Goal: Check status: Check status

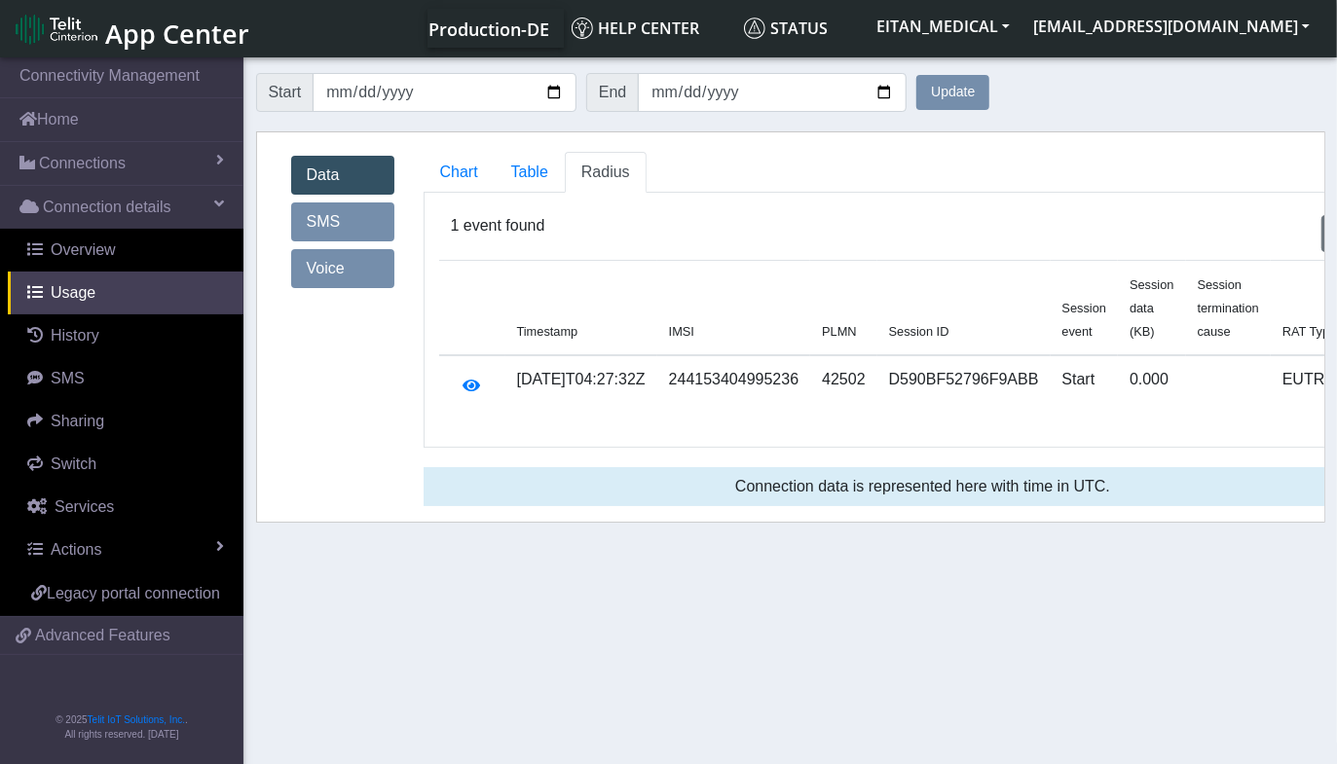
click at [956, 93] on button "Update" at bounding box center [952, 92] width 73 height 35
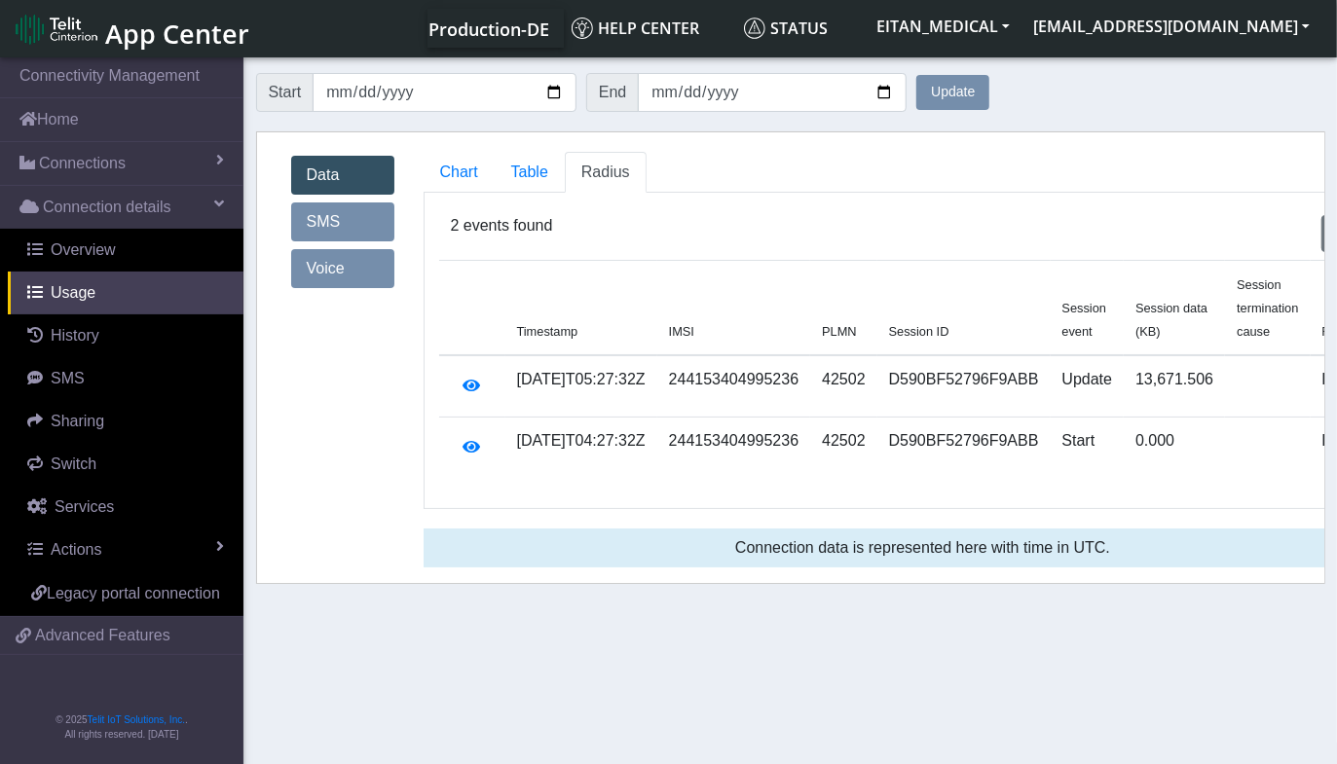
drag, startPoint x: 545, startPoint y: 408, endPoint x: 594, endPoint y: 402, distance: 49.0
click at [594, 402] on td "[DATE]T05:27:32Z" at bounding box center [581, 386] width 152 height 62
click at [539, 386] on td "[DATE]T05:27:32Z" at bounding box center [581, 386] width 152 height 62
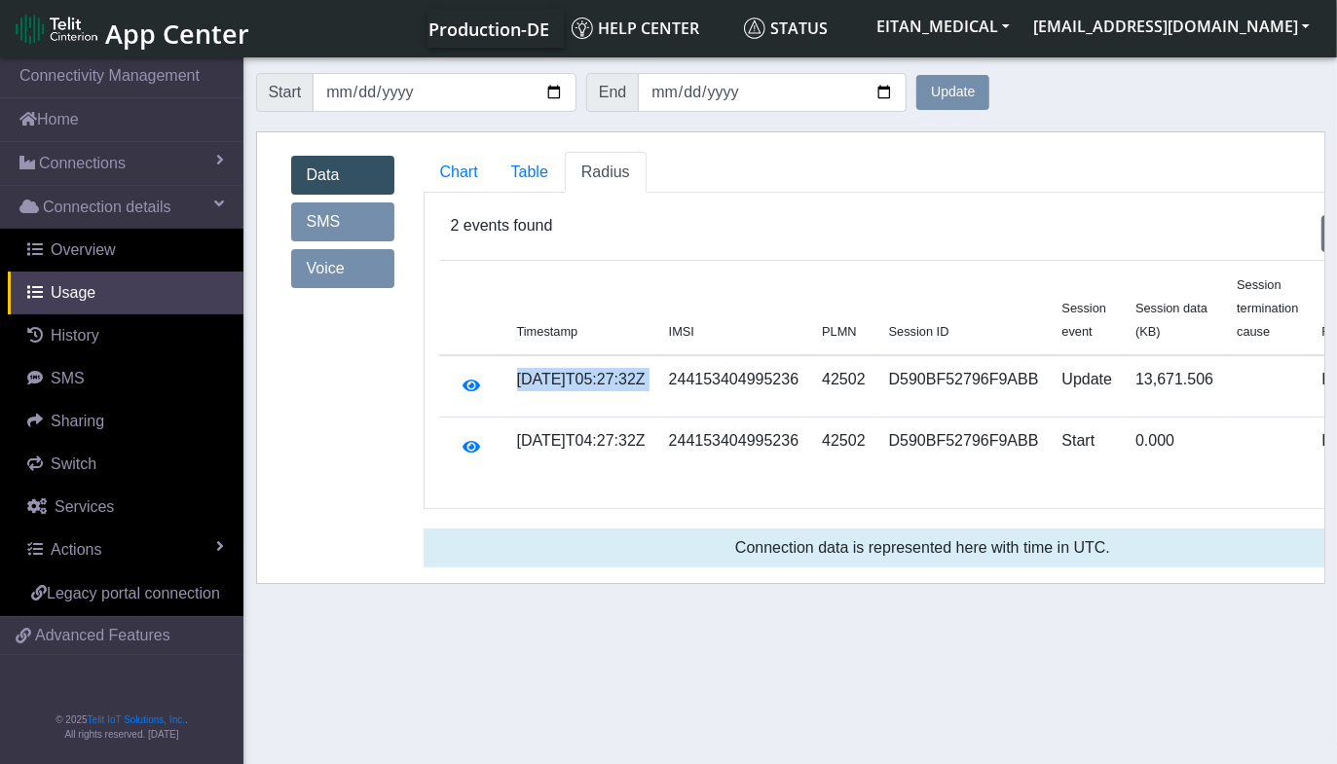
copy td "[DATE]T05:27:32Z"
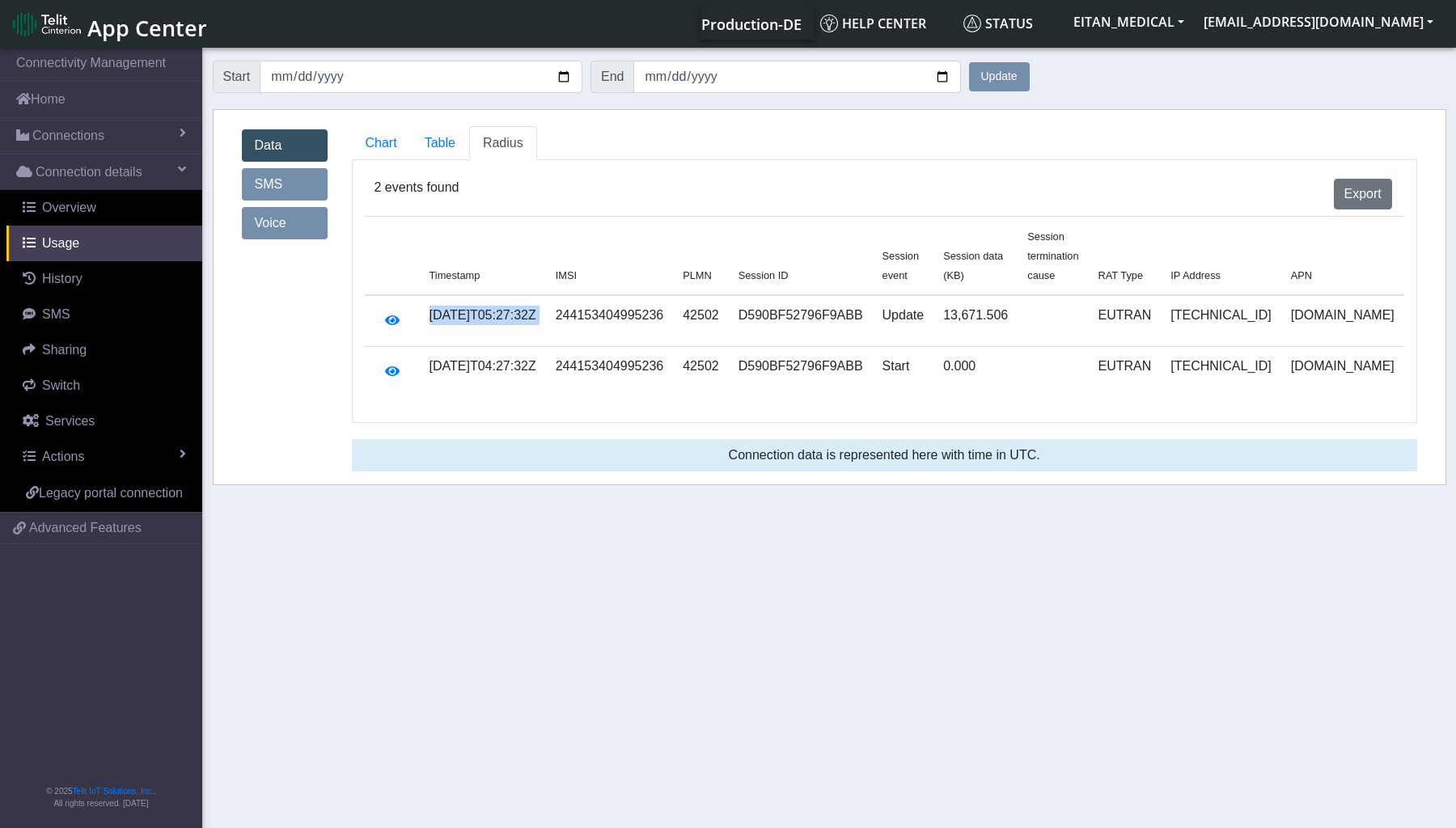
click at [1026, 81] on button "Update" at bounding box center [999, 76] width 61 height 29
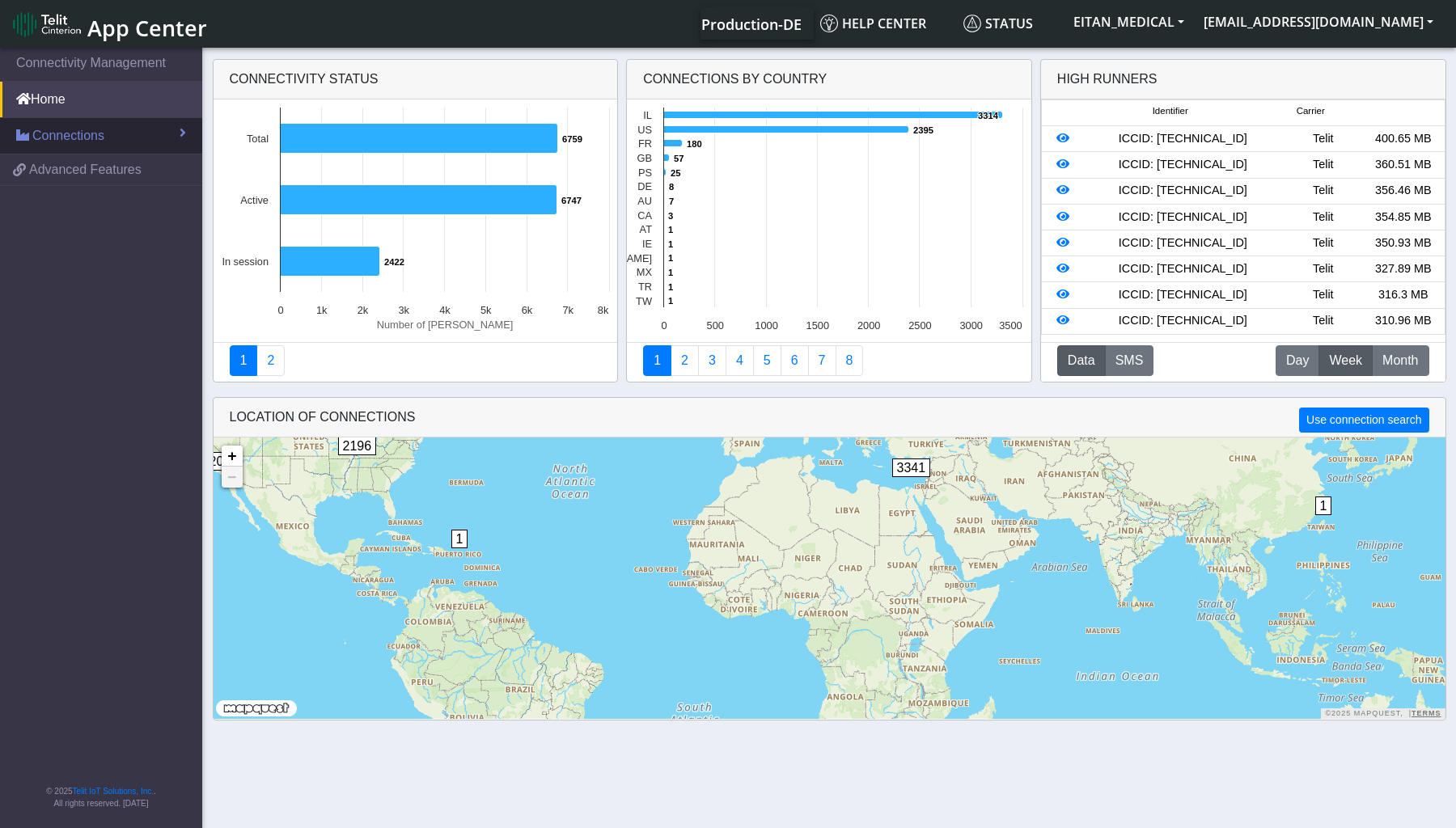
click at [91, 138] on span "Connections" at bounding box center [68, 135] width 72 height 19
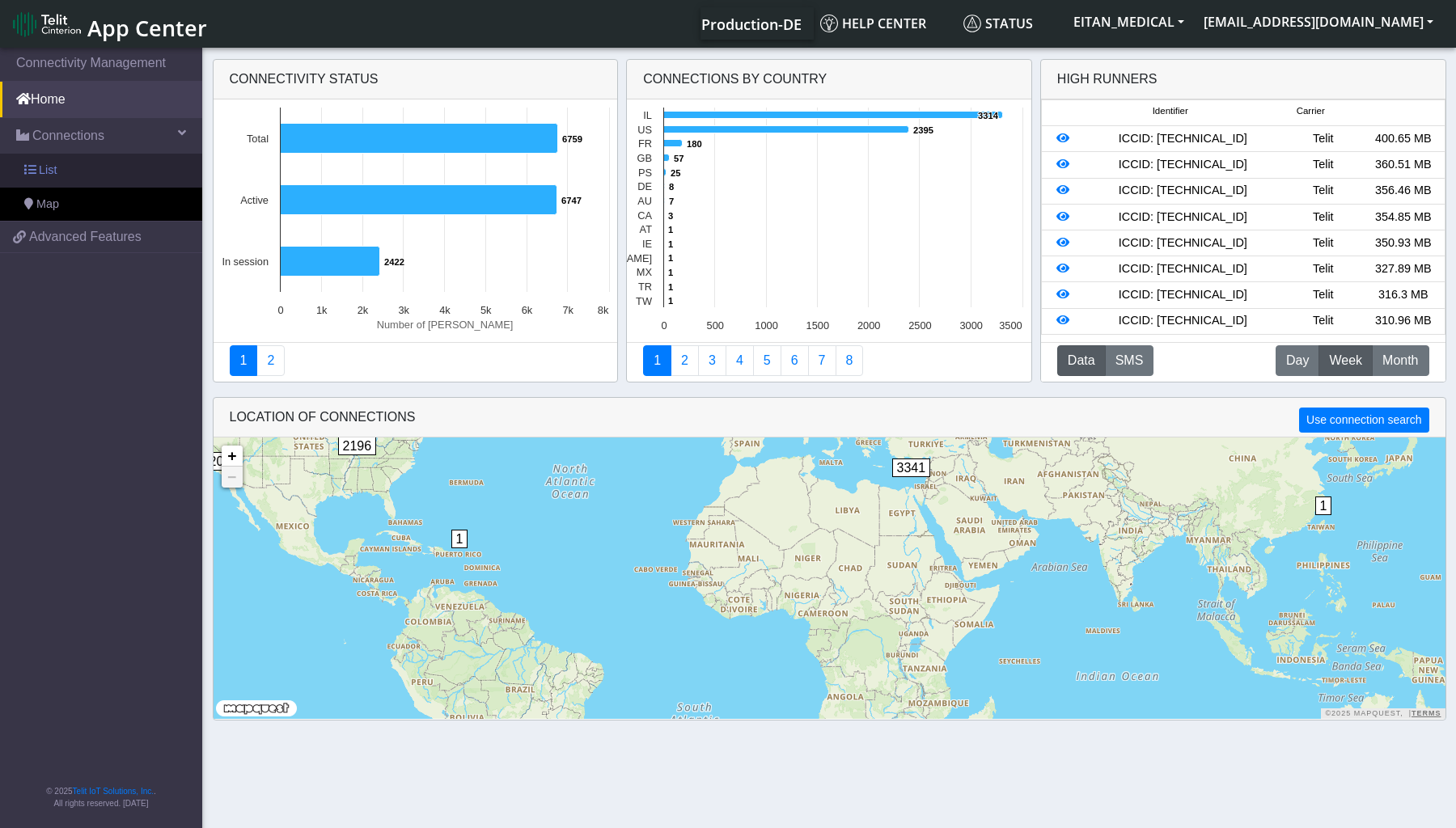
click at [71, 173] on link "List" at bounding box center [100, 170] width 202 height 34
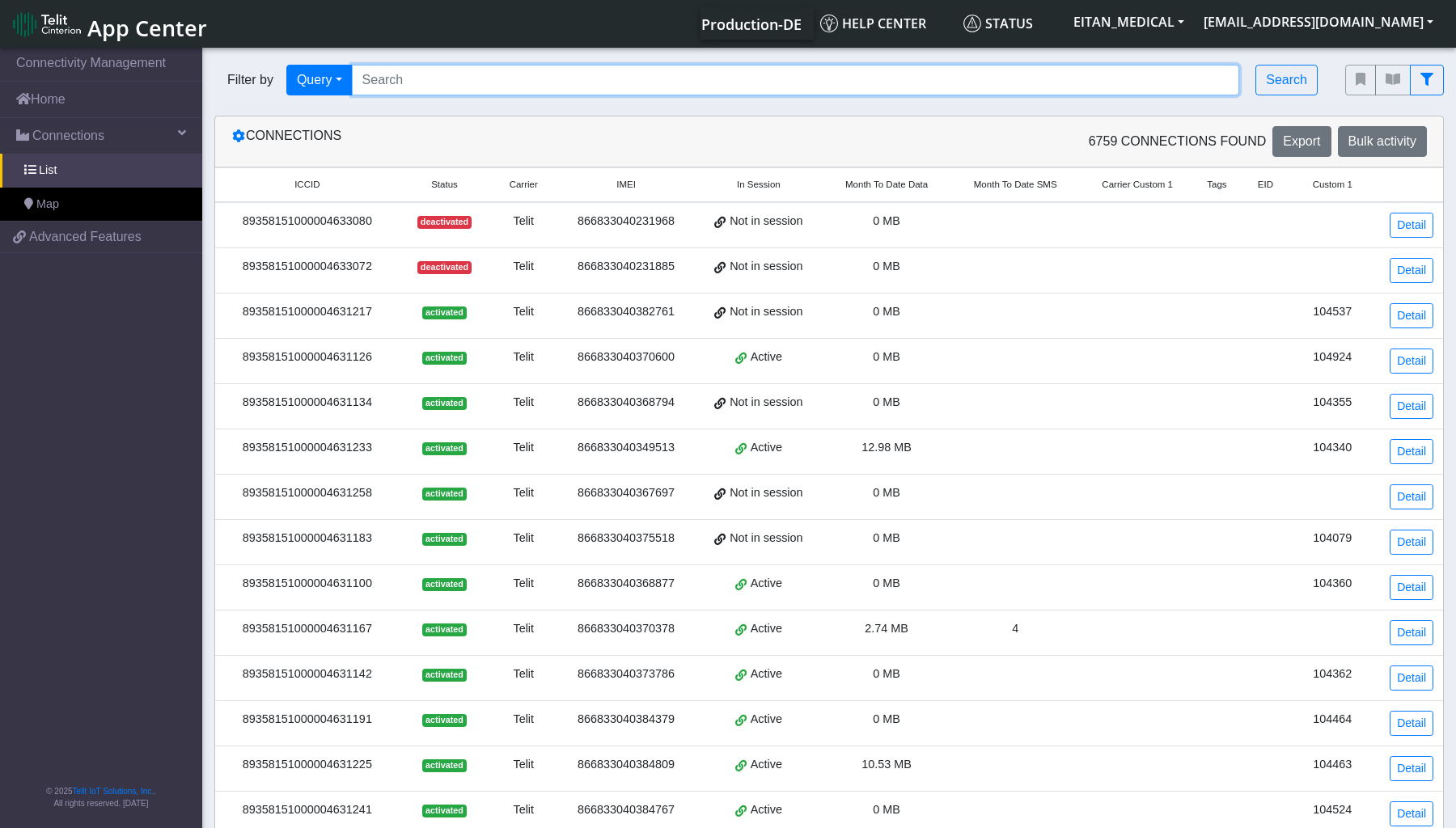
click at [949, 81] on input "Search..." at bounding box center [796, 80] width 888 height 31
paste input "89358151000011626036"
type input "89358151000011626036"
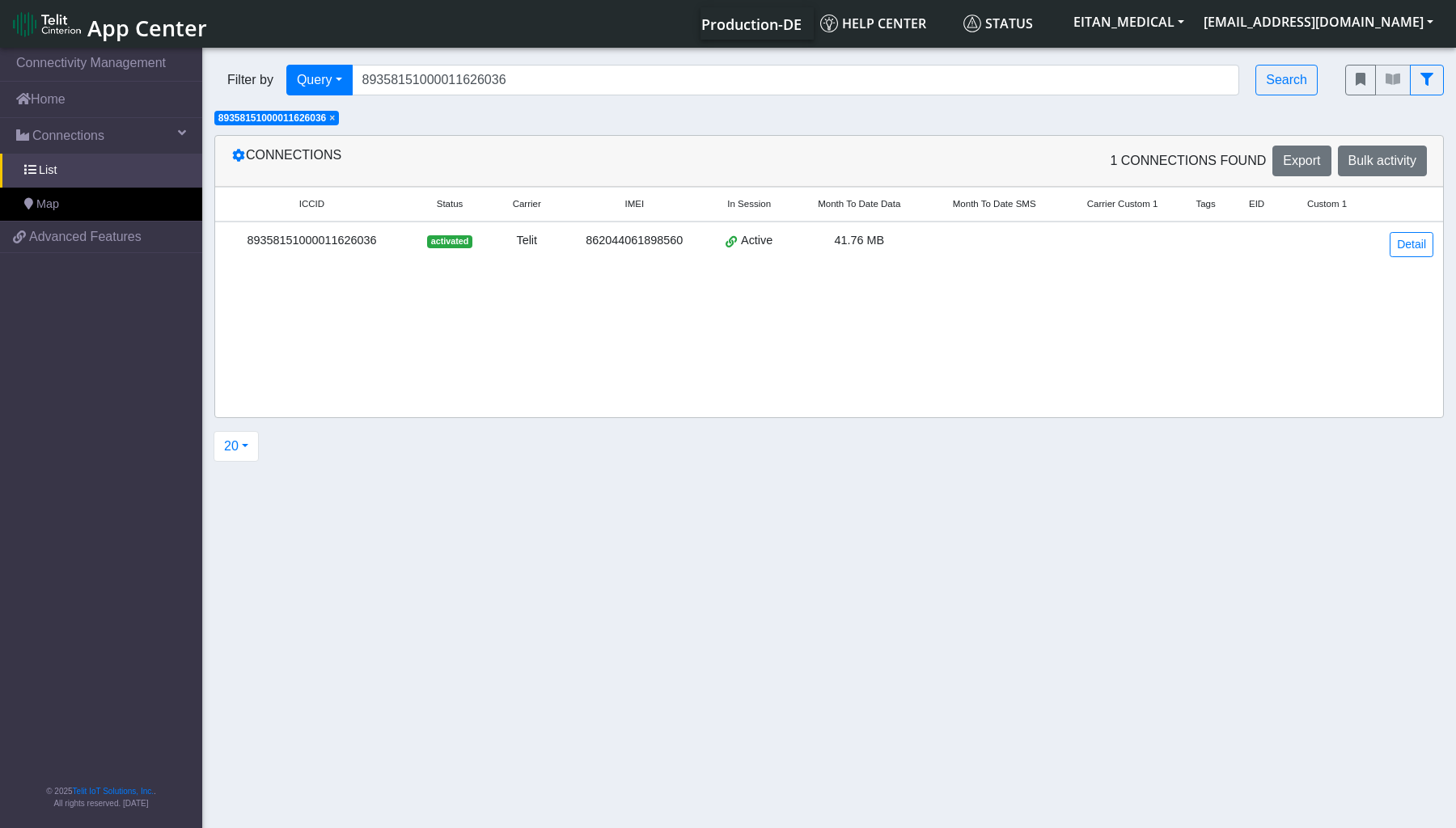
click at [671, 241] on div "862044061898560" at bounding box center [635, 240] width 125 height 17
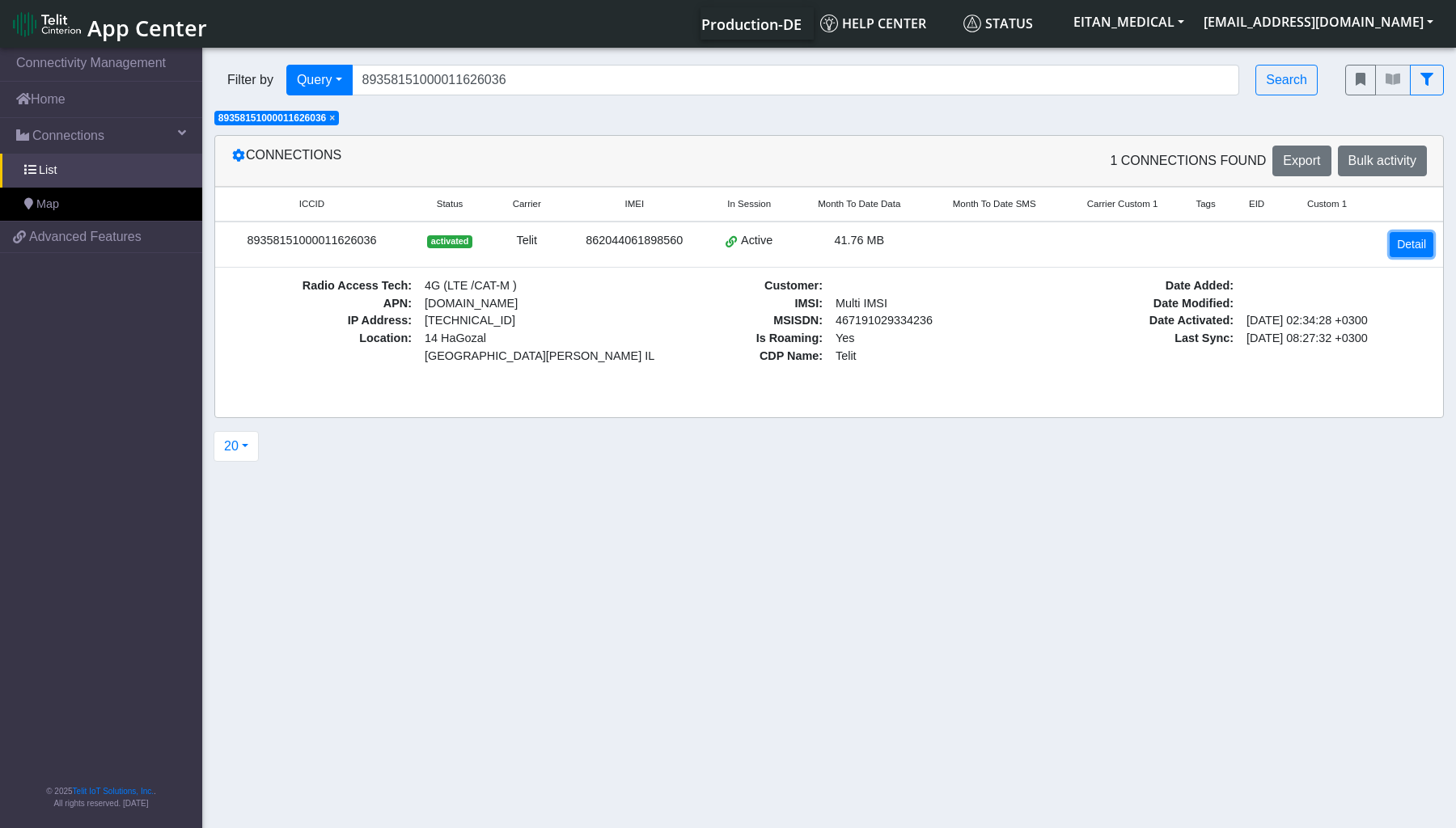
click at [1409, 247] on link "Detail" at bounding box center [1411, 244] width 44 height 25
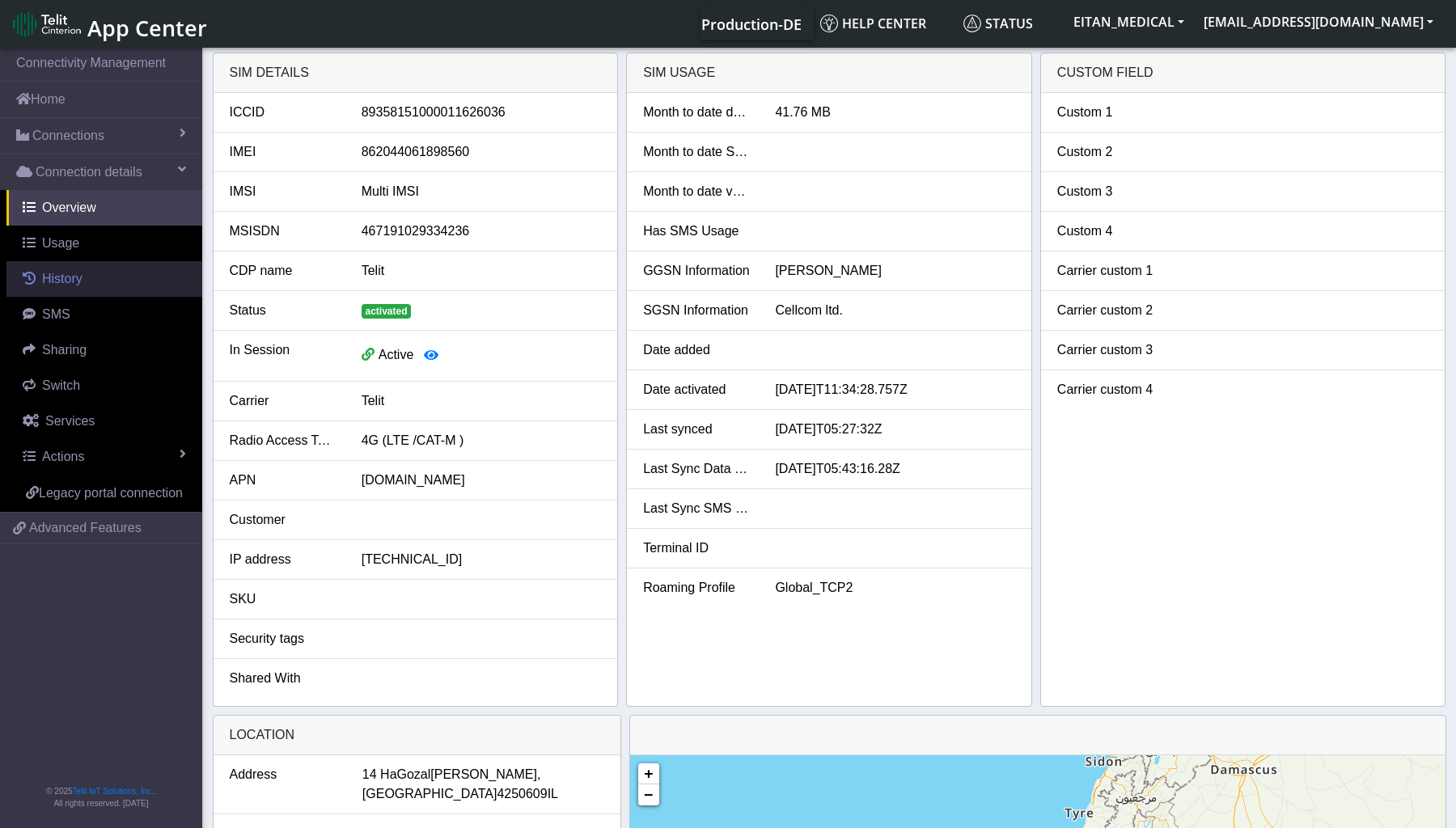
click at [70, 272] on span "History" at bounding box center [62, 278] width 41 height 14
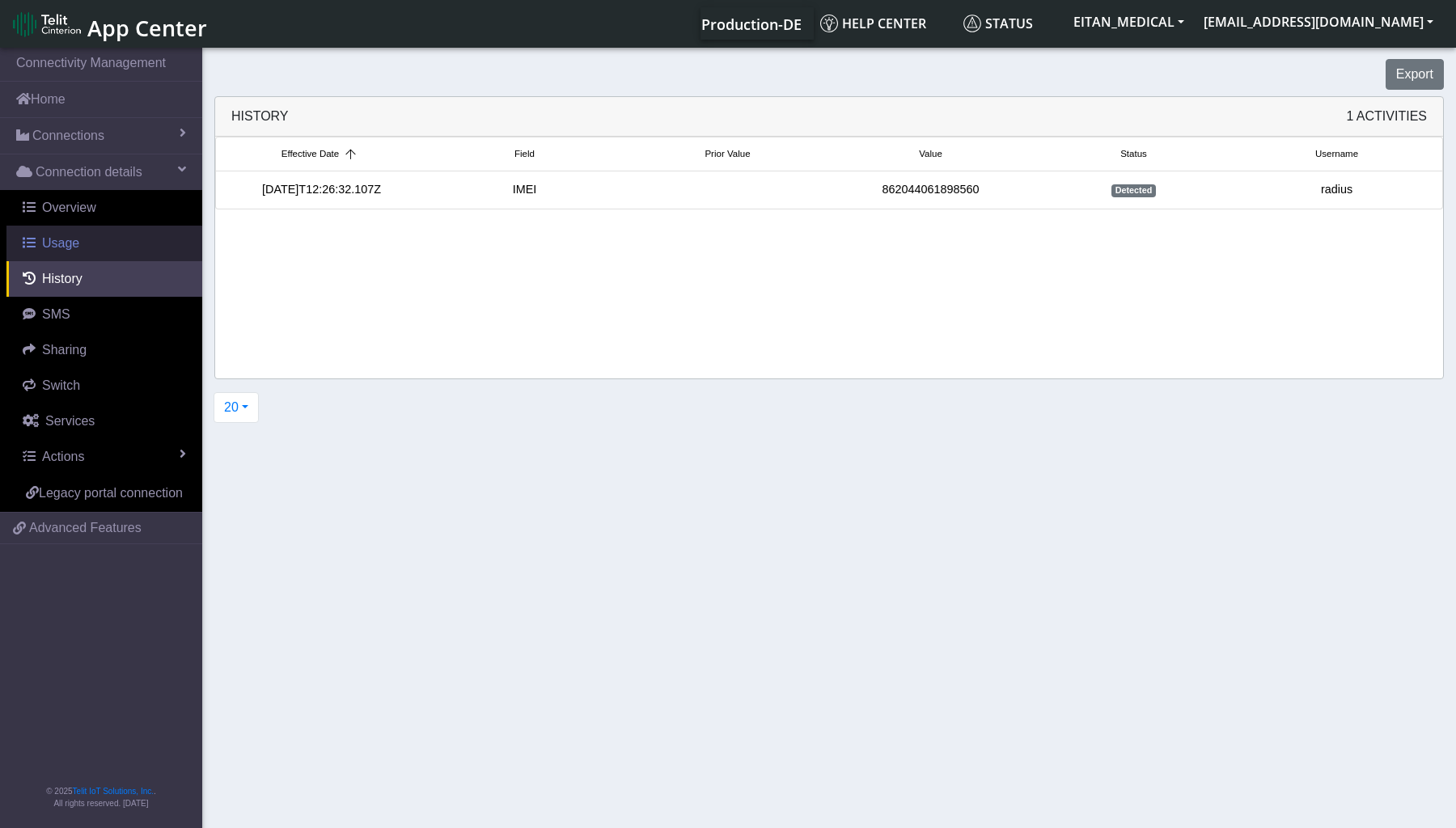
click at [35, 233] on link "Usage" at bounding box center [105, 243] width 196 height 36
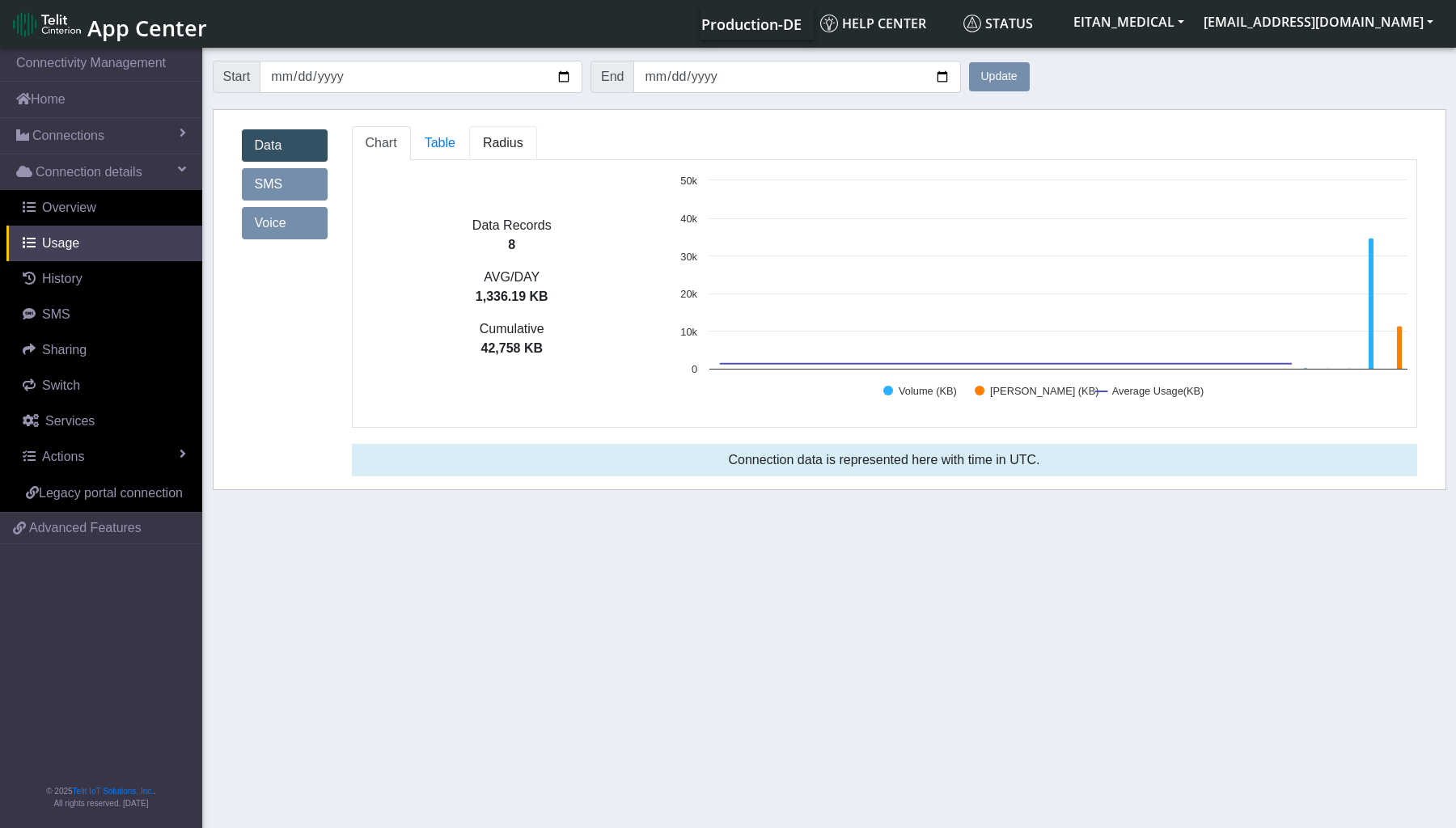
click at [455, 140] on span "Radius" at bounding box center [439, 143] width 31 height 14
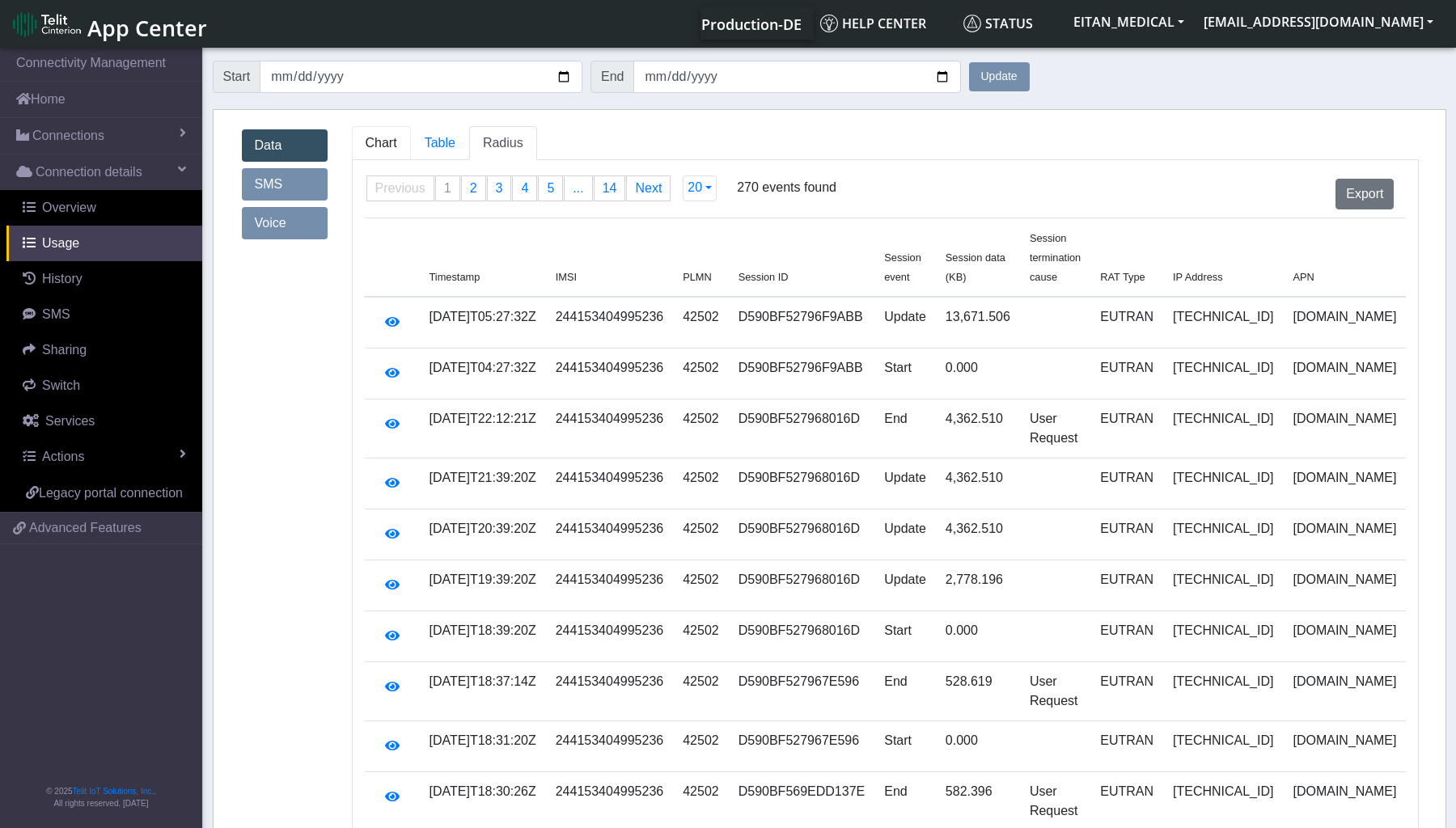
click at [400, 150] on link "Chart" at bounding box center [381, 143] width 59 height 34
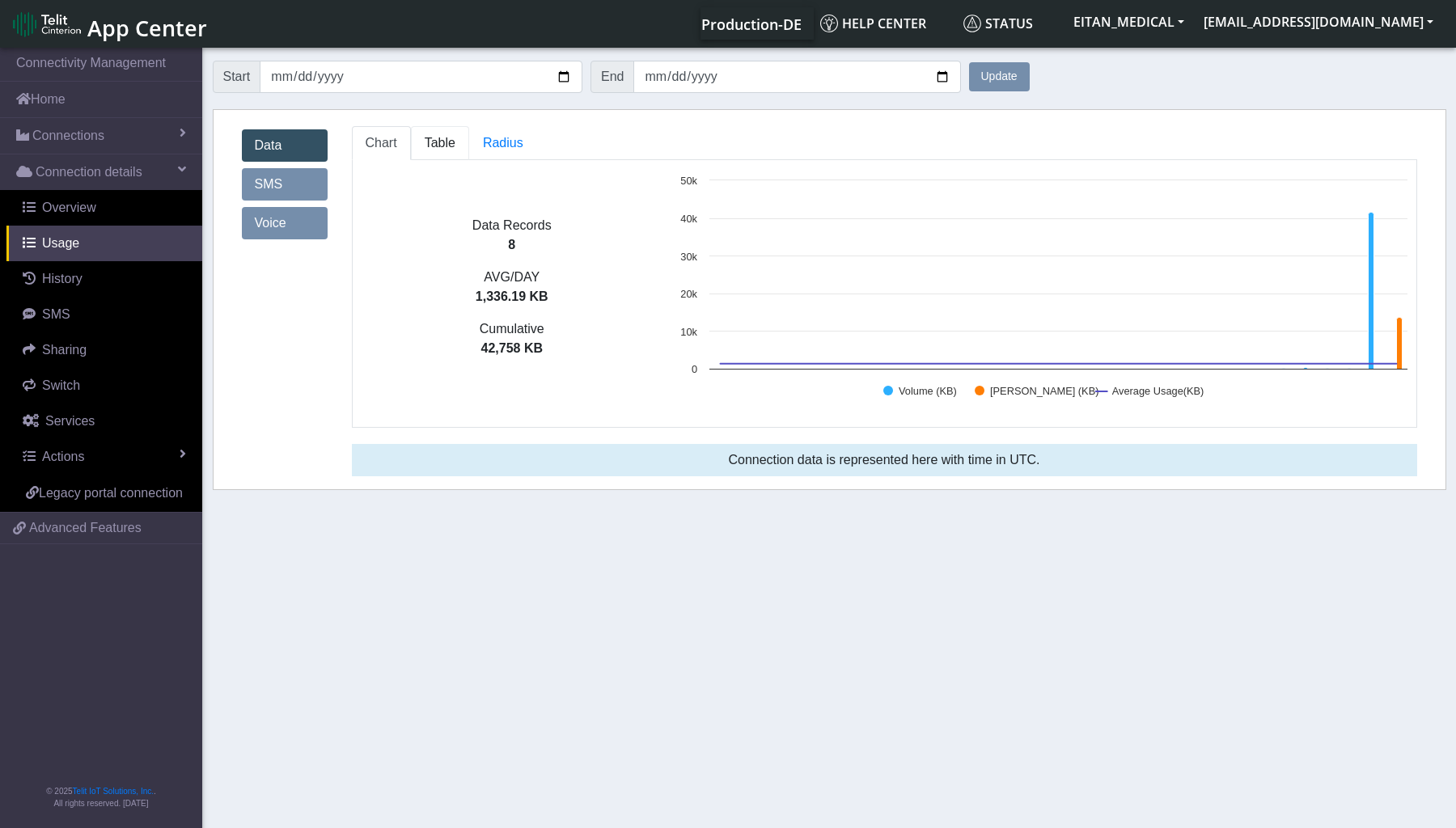
click at [439, 144] on span "Table" at bounding box center [439, 143] width 31 height 14
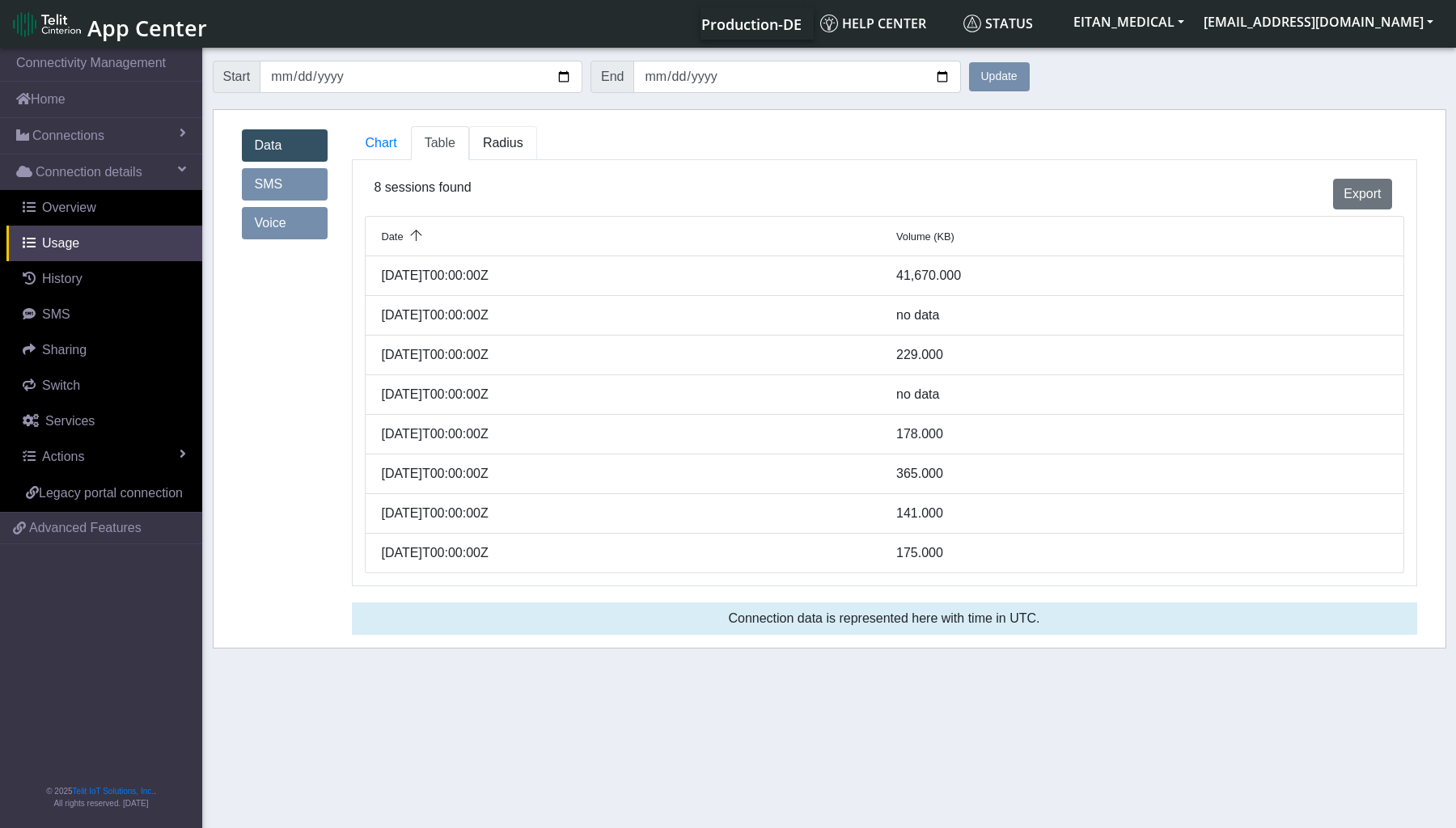
click at [455, 142] on span "Radius" at bounding box center [439, 143] width 31 height 14
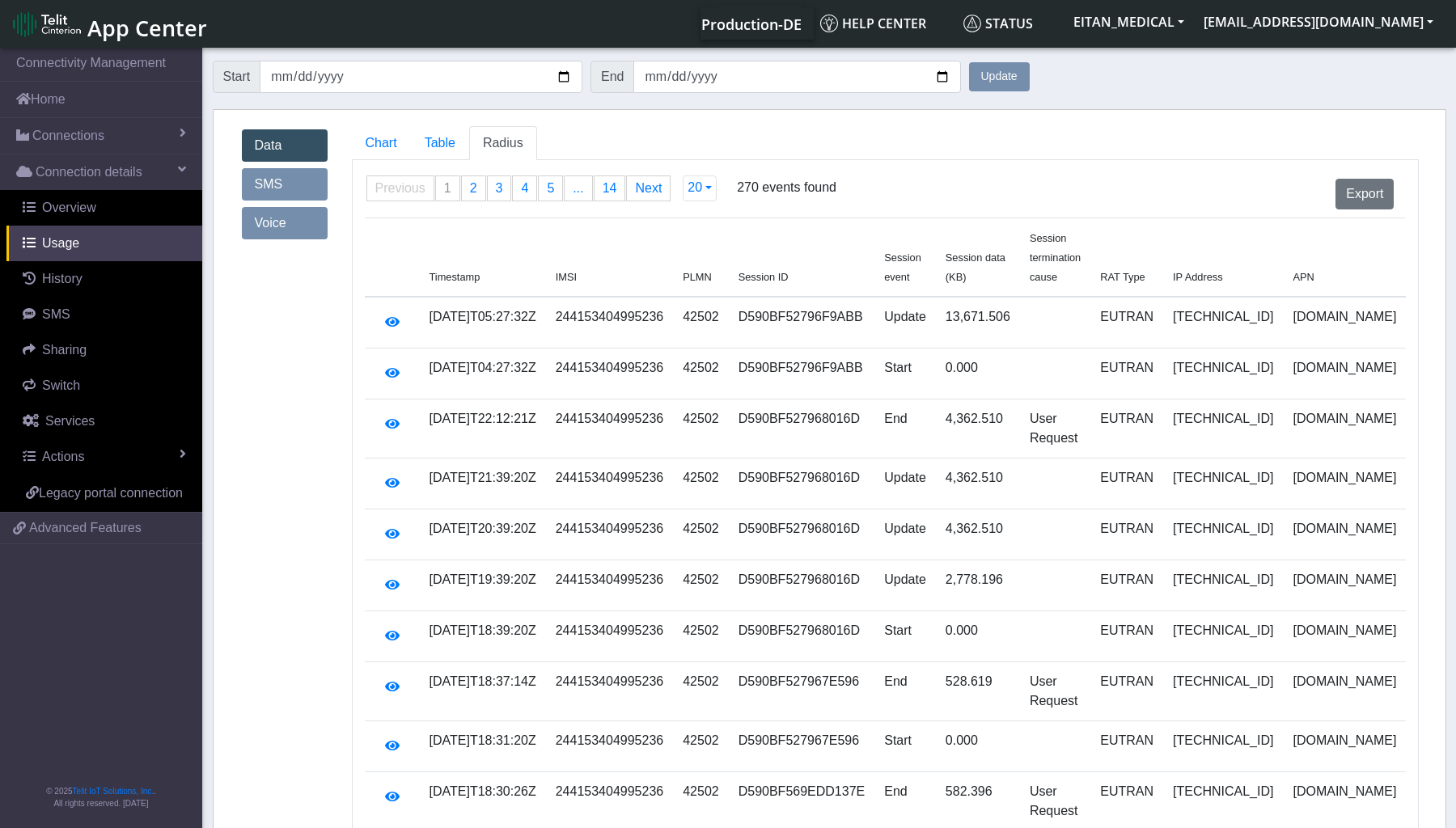
click at [1015, 90] on button "Update" at bounding box center [999, 76] width 61 height 29
click at [1014, 82] on button "Update" at bounding box center [999, 76] width 61 height 29
click at [287, 135] on link "Data" at bounding box center [284, 145] width 86 height 32
click at [439, 149] on span "Table" at bounding box center [439, 143] width 31 height 14
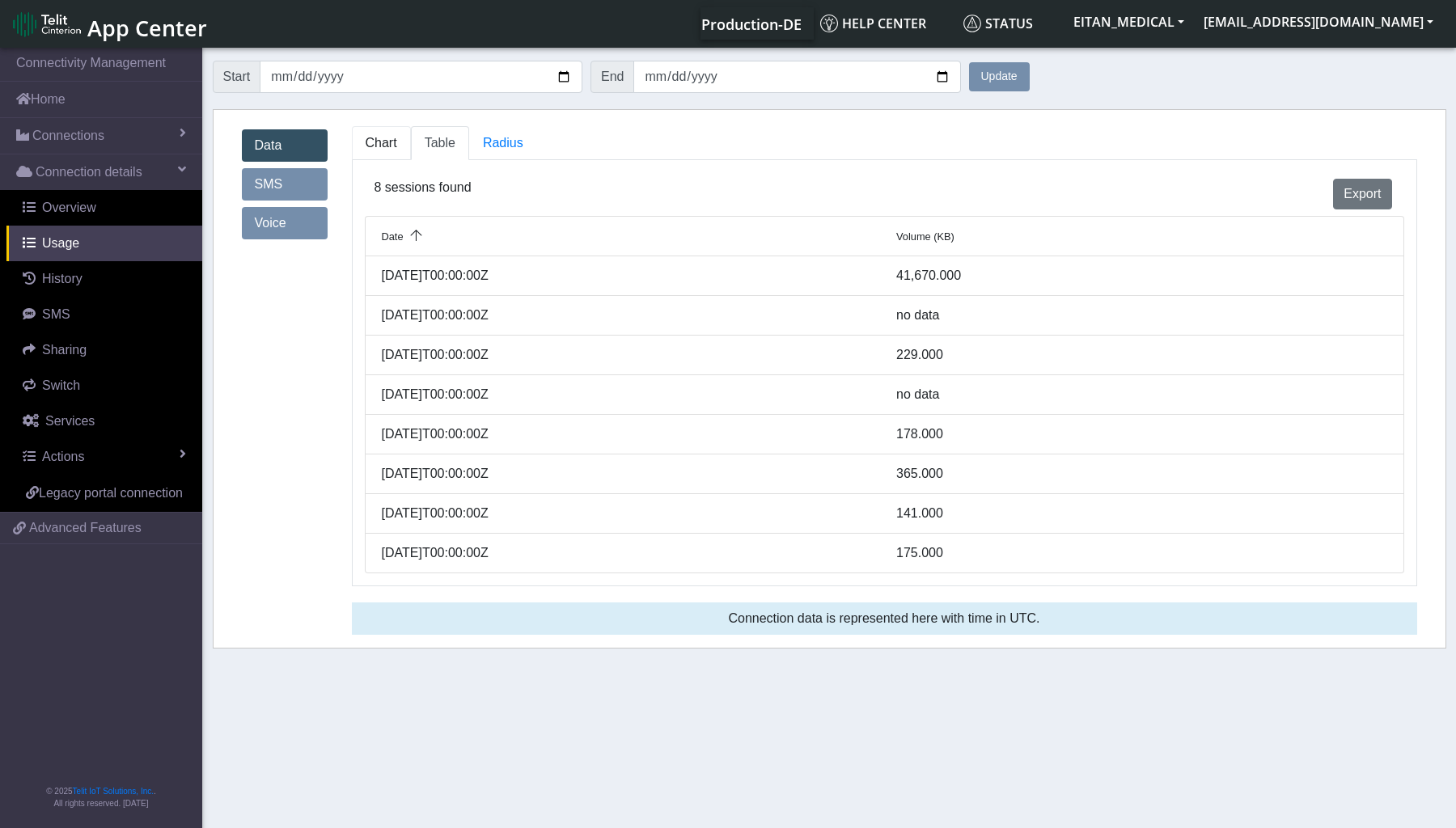
click at [394, 141] on span "Chart" at bounding box center [381, 143] width 32 height 14
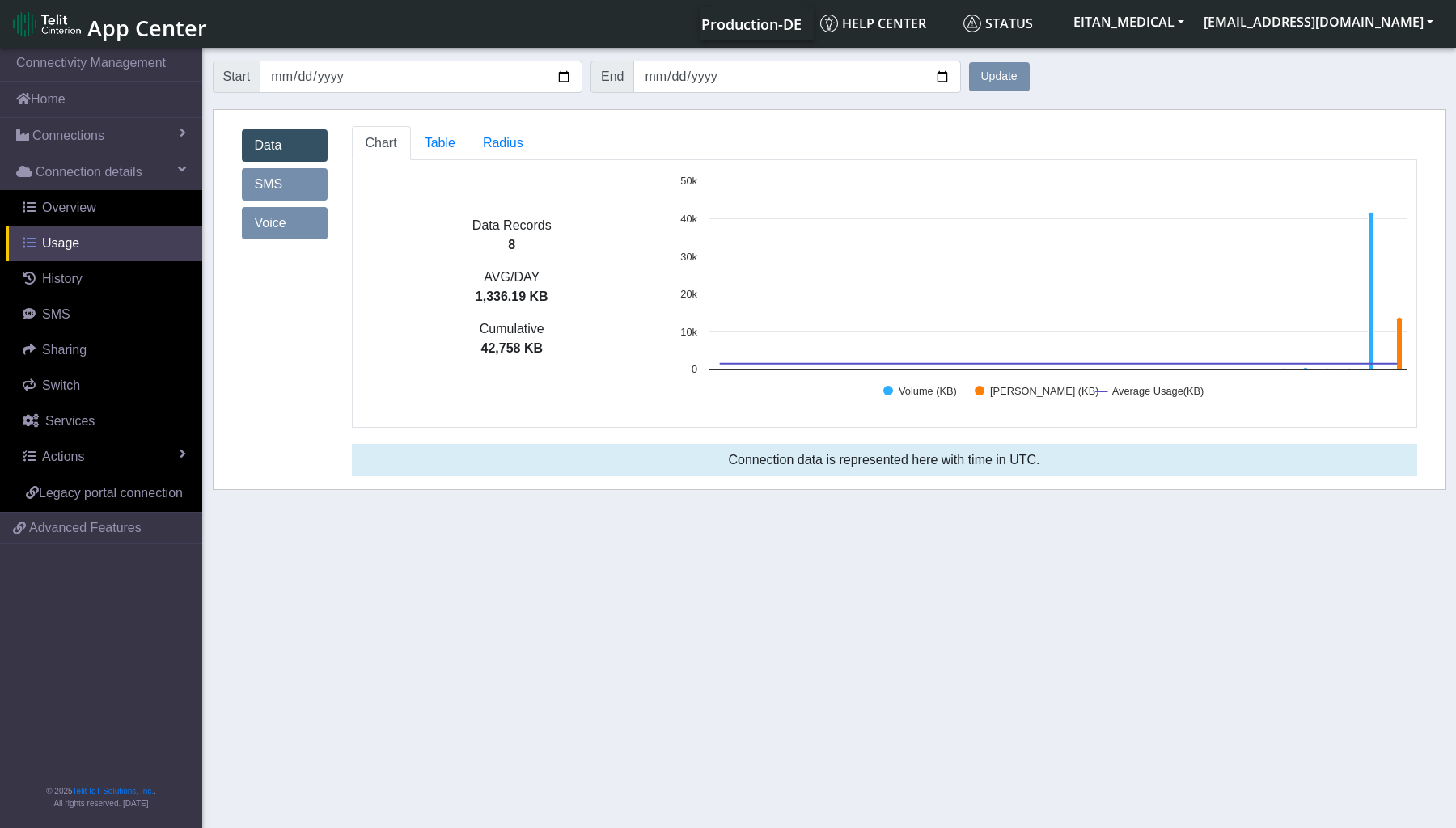
click at [59, 230] on link "Usage" at bounding box center [105, 243] width 196 height 36
click at [455, 149] on span "Radius" at bounding box center [439, 143] width 31 height 14
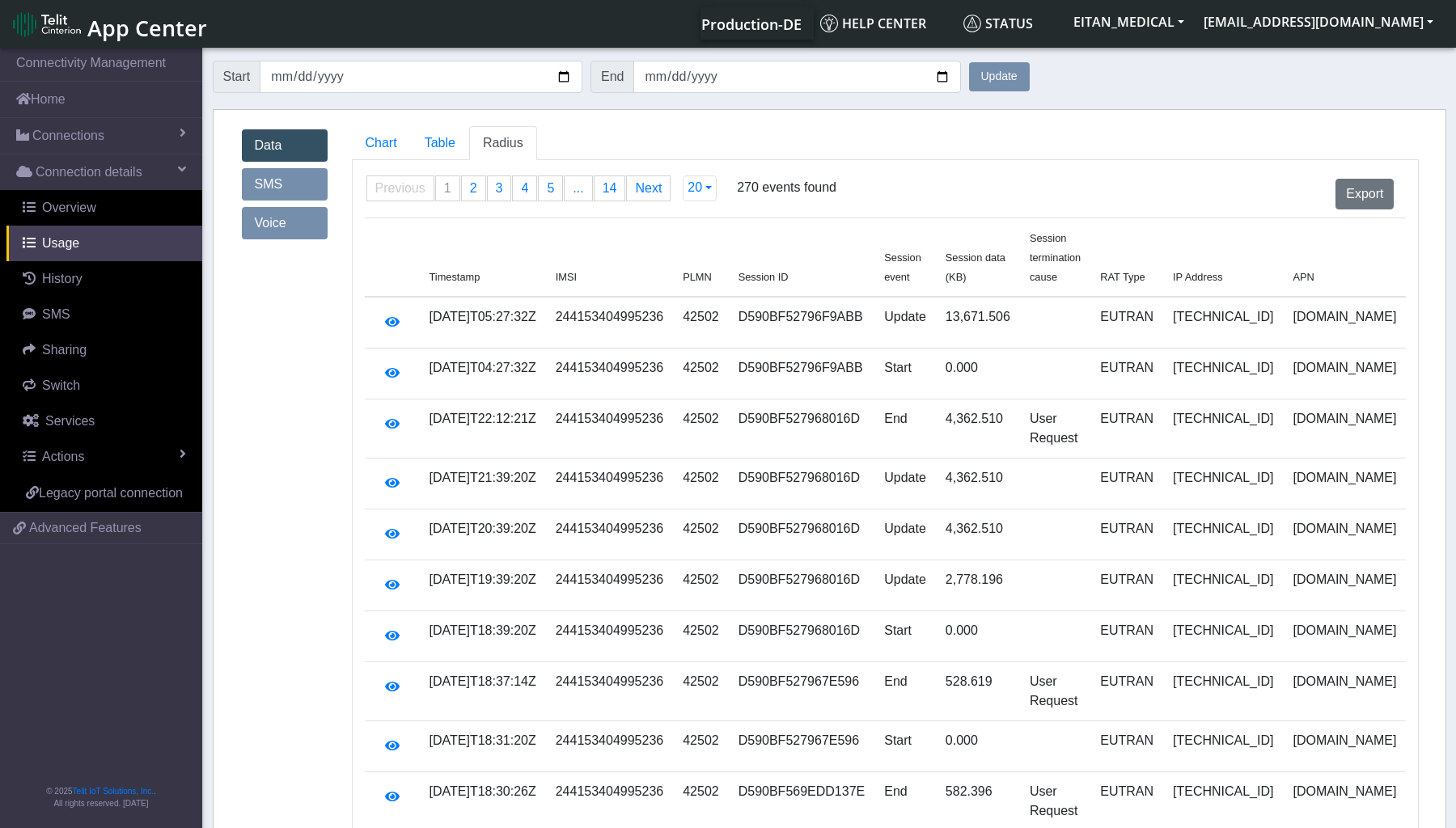
click at [1012, 84] on button "Update" at bounding box center [999, 76] width 61 height 29
